Goal: Navigation & Orientation: Understand site structure

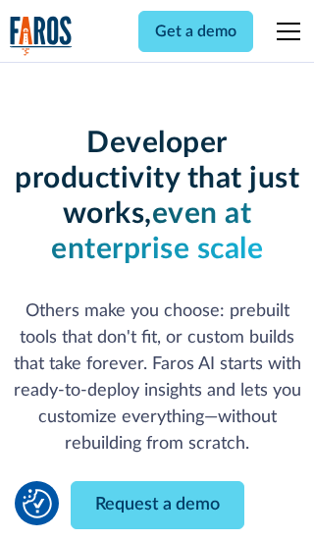
scroll to position [236, 0]
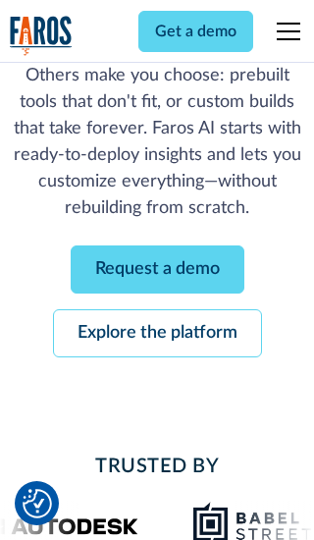
click at [157, 269] on link "Request a demo" at bounding box center [158, 270] width 174 height 48
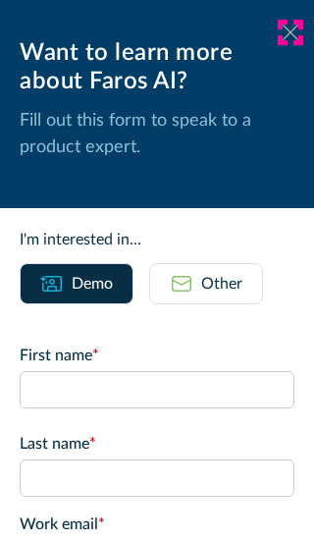
click at [291, 32] on icon at bounding box center [291, 32] width 16 height 15
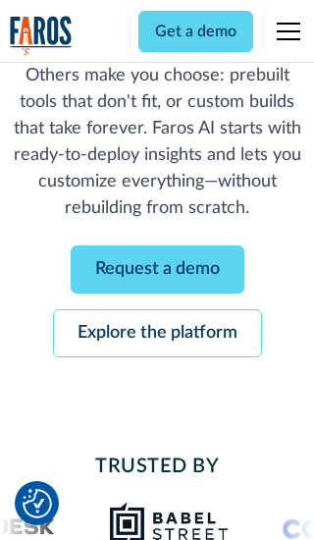
scroll to position [300, 0]
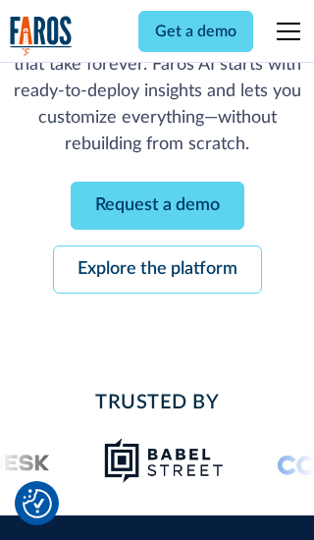
click at [157, 269] on link "Explore the platform" at bounding box center [157, 270] width 209 height 48
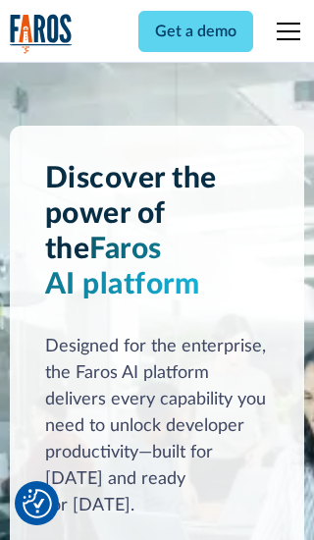
scroll to position [14758, 0]
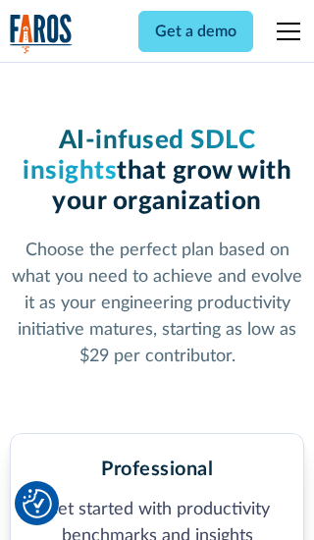
scroll to position [3045, 0]
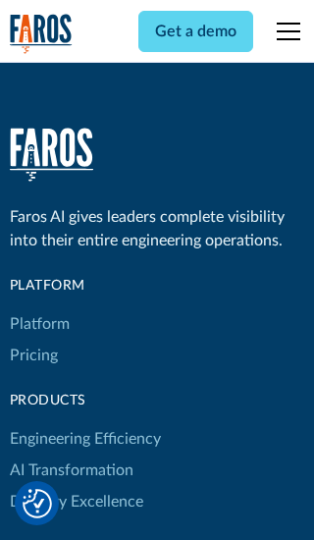
click at [38, 309] on link "Platform" at bounding box center [40, 324] width 60 height 31
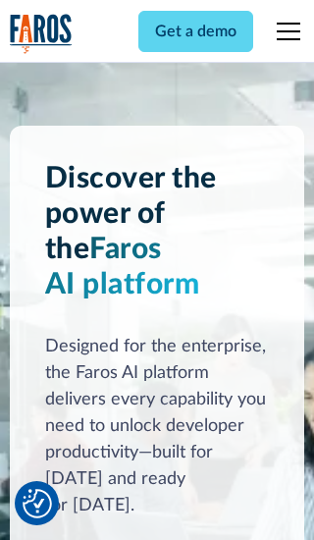
scroll to position [15389, 0]
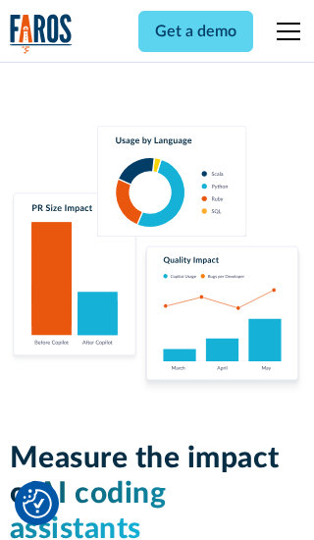
scroll to position [12146, 0]
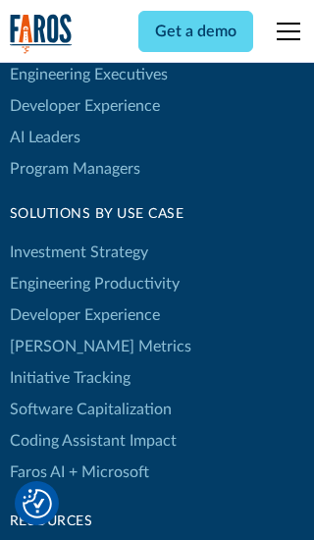
click at [59, 331] on link "[PERSON_NAME] Metrics" at bounding box center [101, 346] width 182 height 31
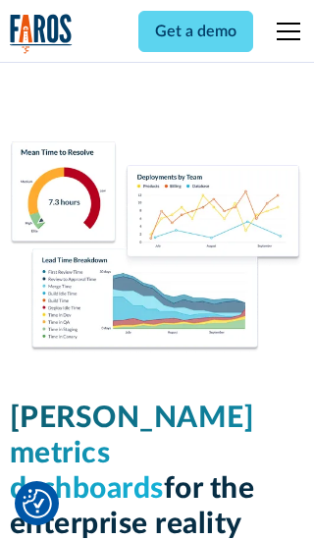
scroll to position [8603, 0]
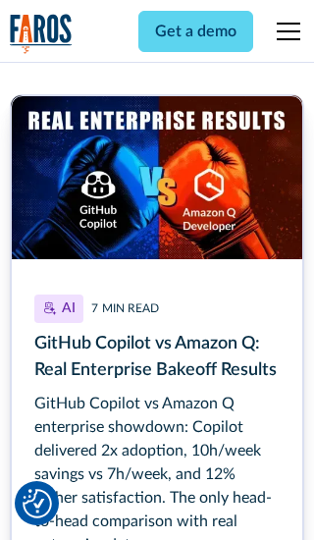
scroll to position [8855, 0]
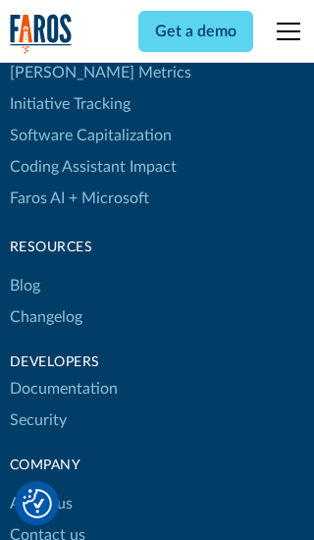
click at [45, 302] on link "Changelog" at bounding box center [46, 317] width 73 height 31
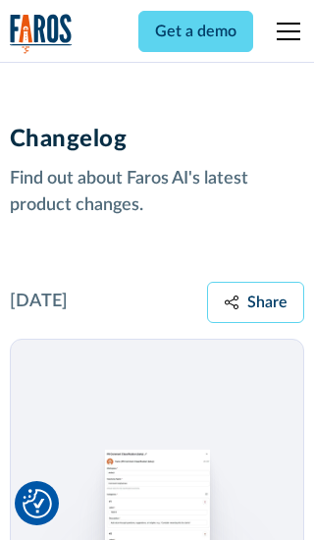
scroll to position [23731, 0]
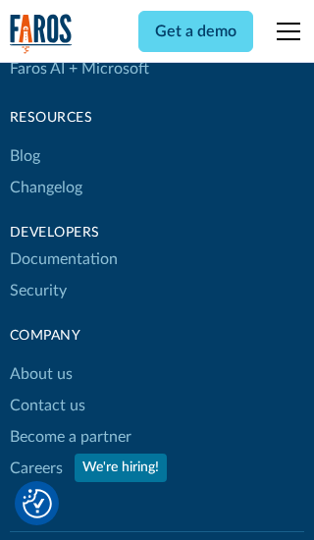
click at [40, 359] on link "About us" at bounding box center [41, 374] width 63 height 31
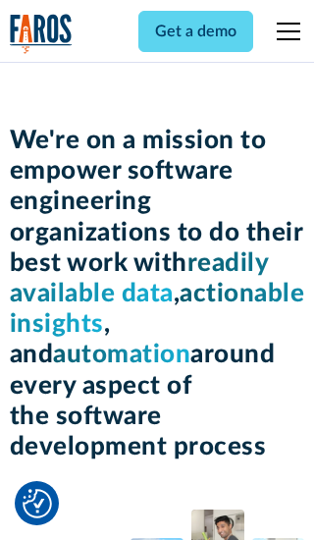
scroll to position [6775, 0]
